Goal: Find specific page/section: Find specific page/section

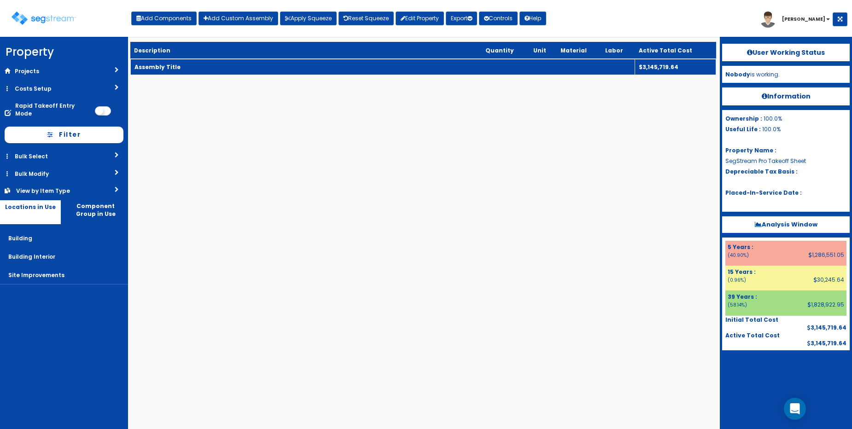
click at [210, 68] on td "Assembly Title" at bounding box center [382, 67] width 505 height 16
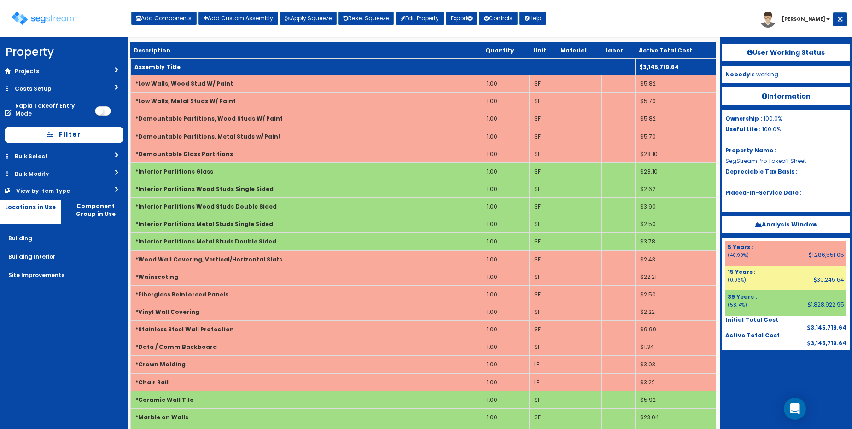
click at [209, 71] on td "Assembly Title" at bounding box center [382, 67] width 505 height 16
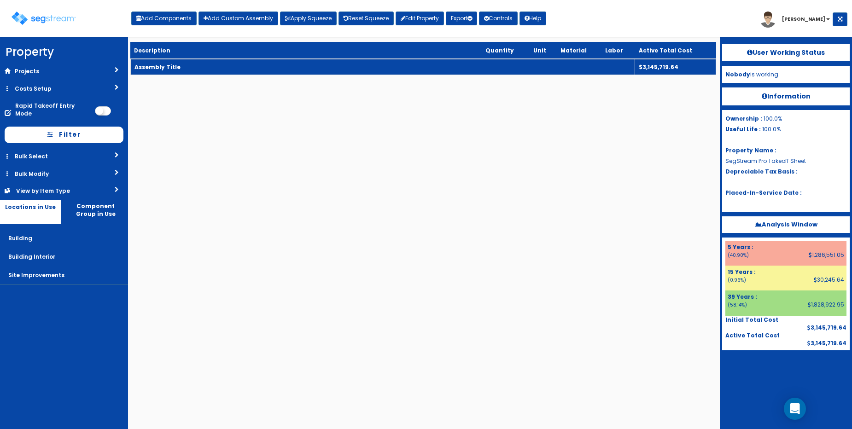
click at [209, 71] on td "Assembly Title" at bounding box center [382, 67] width 505 height 16
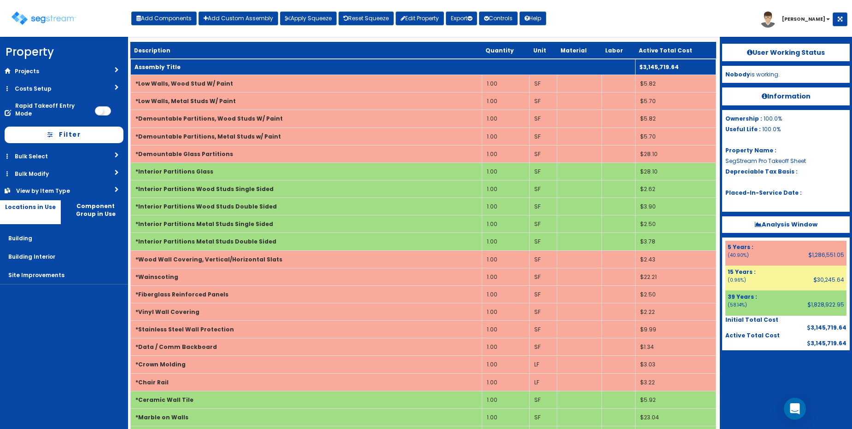
click at [239, 70] on td "Assembly Title" at bounding box center [382, 67] width 505 height 16
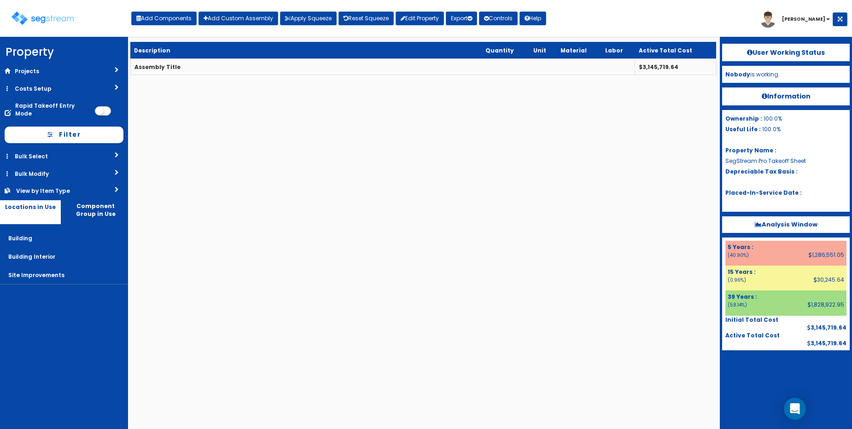
click at [785, 96] on b "Information" at bounding box center [786, 96] width 49 height 9
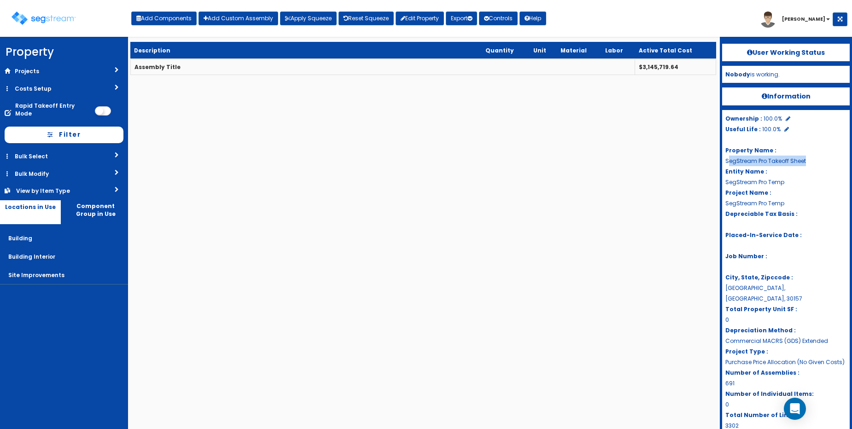
drag, startPoint x: 727, startPoint y: 161, endPoint x: 803, endPoint y: 152, distance: 76.9
click at [810, 157] on div "Ownership : 100.0% Useful Life : 100.0% Property Name : SegStream Pro Takeoff S…" at bounding box center [786, 272] width 128 height 324
copy div "egStream Pro Takeoff Sheet"
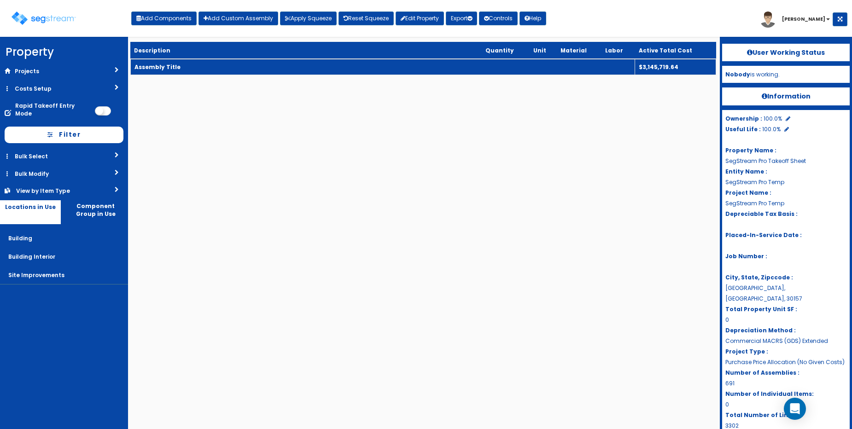
click at [267, 69] on td "Assembly Title" at bounding box center [382, 67] width 505 height 16
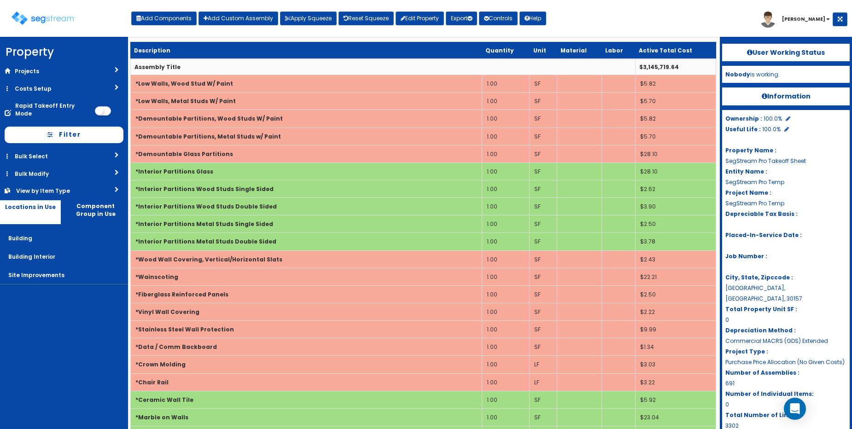
click at [760, 94] on p "Information" at bounding box center [786, 95] width 128 height 17
